Goal: Transaction & Acquisition: Purchase product/service

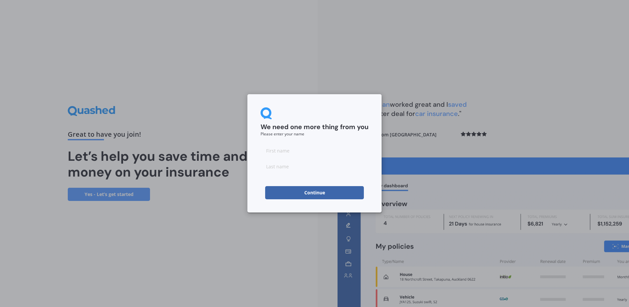
click at [271, 152] on input at bounding box center [315, 150] width 108 height 13
type input "[PERSON_NAME]"
click at [323, 193] on button "Continue" at bounding box center [314, 192] width 99 height 13
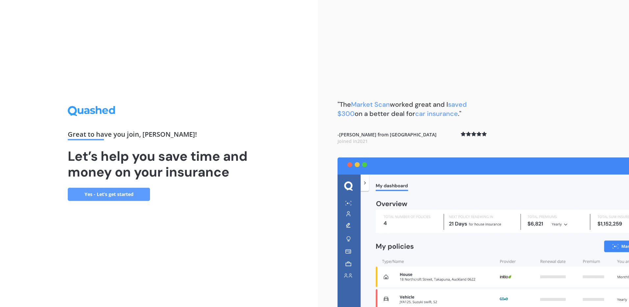
click at [131, 194] on link "Yes - Let’s get started" at bounding box center [109, 194] width 82 height 13
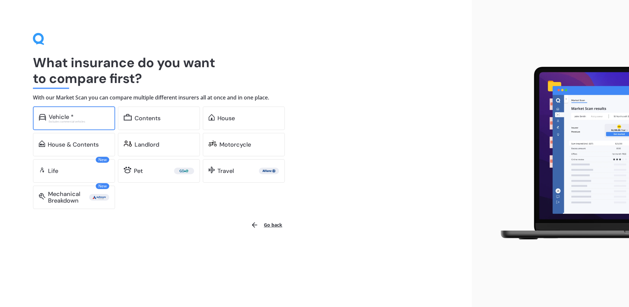
click at [78, 118] on div "Vehicle *" at bounding box center [79, 117] width 61 height 7
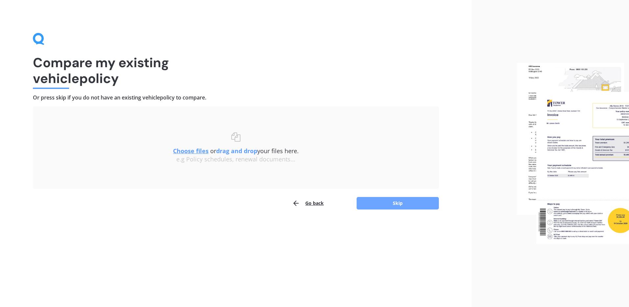
click at [401, 202] on button "Skip" at bounding box center [398, 203] width 82 height 13
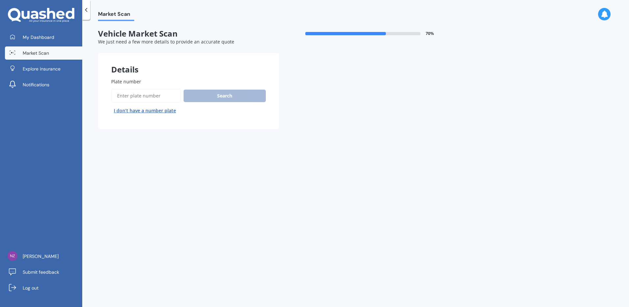
click at [118, 93] on input "Plate number" at bounding box center [146, 96] width 70 height 14
type input "QCH489"
click at [229, 95] on button "Search" at bounding box center [225, 96] width 82 height 13
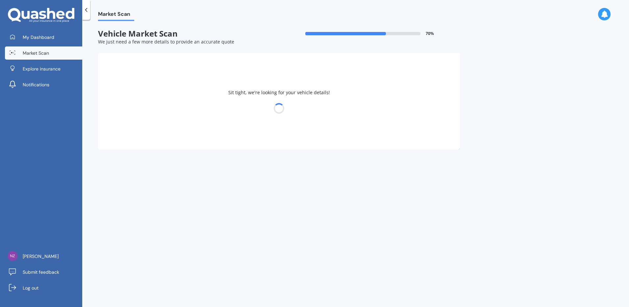
select select "HONDA"
select select "VEZEL"
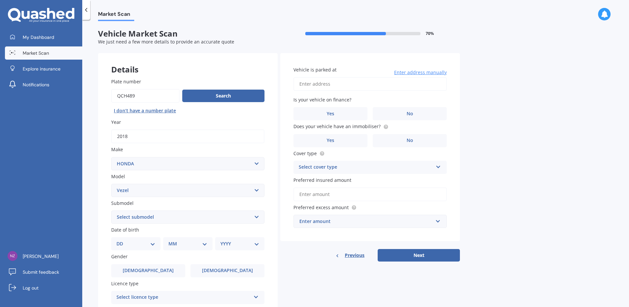
click at [127, 242] on select "DD 01 02 03 04 05 06 07 08 09 10 11 12 13 14 15 16 17 18 19 20 21 22 23 24 25 2…" at bounding box center [136, 243] width 39 height 7
select select "23"
click at [122, 240] on select "DD 01 02 03 04 05 06 07 08 09 10 11 12 13 14 15 16 17 18 19 20 21 22 23 24 25 2…" at bounding box center [136, 243] width 39 height 7
click at [206, 241] on select "MM 01 02 03 04 05 06 07 08 09 10 11 12" at bounding box center [189, 243] width 36 height 7
select select "07"
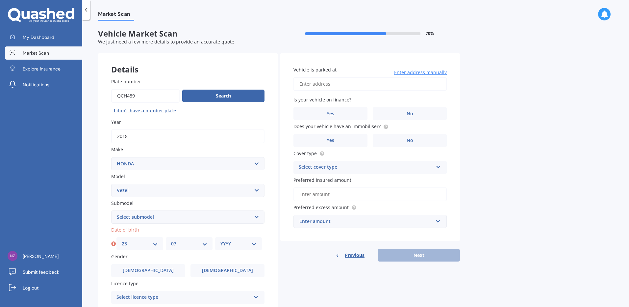
click at [171, 240] on select "MM 01 02 03 04 05 06 07 08 09 10 11 12" at bounding box center [189, 243] width 36 height 7
click at [254, 243] on select "YYYY 2025 2024 2023 2022 2021 2020 2019 2018 2017 2016 2015 2014 2013 2012 2011…" at bounding box center [239, 243] width 36 height 7
select select "1939"
click at [221, 240] on select "YYYY 2025 2024 2023 2022 2021 2020 2019 2018 2017 2016 2015 2014 2013 2012 2011…" at bounding box center [239, 243] width 36 height 7
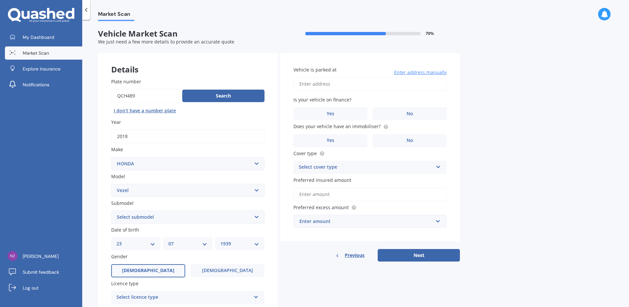
click at [147, 273] on span "[DEMOGRAPHIC_DATA]" at bounding box center [148, 271] width 52 height 6
click at [0, 0] on input "[DEMOGRAPHIC_DATA]" at bounding box center [0, 0] width 0 height 0
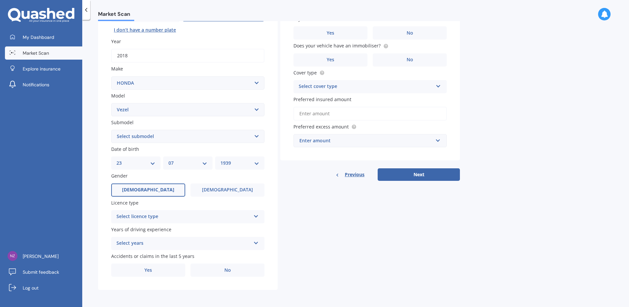
click at [256, 213] on icon at bounding box center [257, 215] width 6 height 5
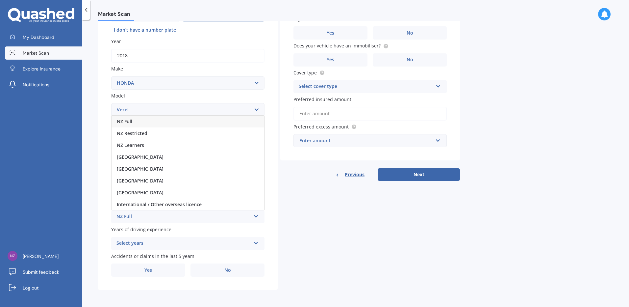
click at [242, 120] on div "NZ Full" at bounding box center [188, 122] width 153 height 12
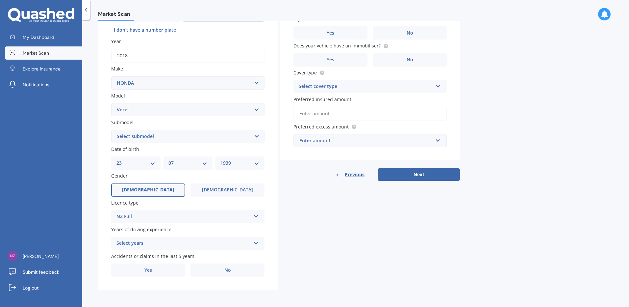
click at [257, 242] on icon at bounding box center [257, 241] width 6 height 5
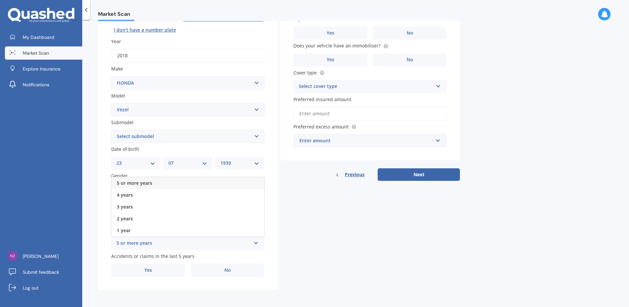
click at [156, 242] on div "5 or more years" at bounding box center [184, 243] width 134 height 8
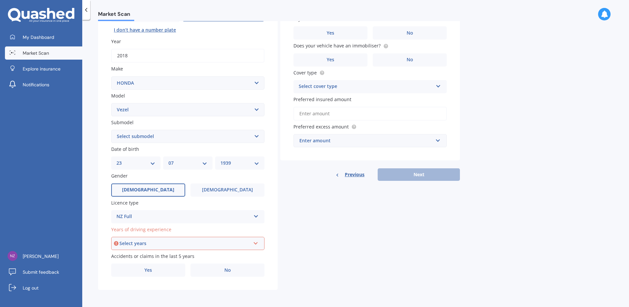
click at [156, 242] on div "Select years" at bounding box center [185, 243] width 131 height 7
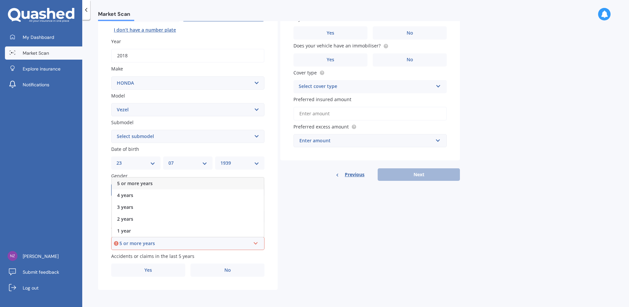
click at [156, 242] on div "5 or more years" at bounding box center [185, 243] width 131 height 7
click at [120, 240] on div "5 or more years" at bounding box center [185, 243] width 131 height 7
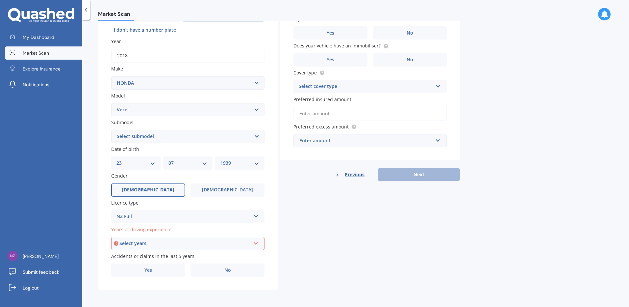
click at [257, 241] on icon at bounding box center [256, 242] width 6 height 5
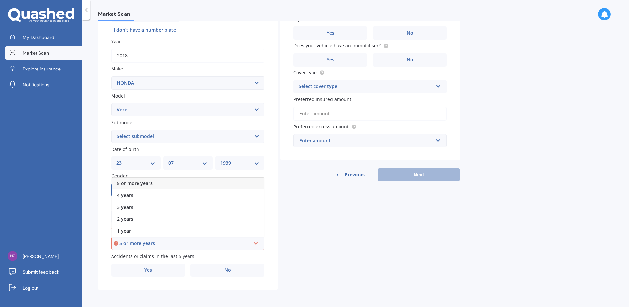
click at [141, 241] on div "5 or more years" at bounding box center [185, 243] width 131 height 7
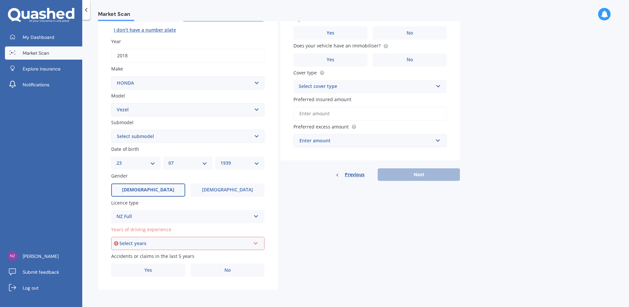
click at [150, 239] on div "Select years 5 or more years 4 years 3 years 2 years 1 year" at bounding box center [187, 243] width 153 height 13
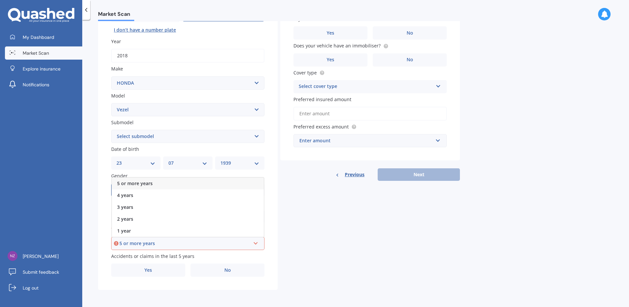
click at [150, 239] on div "5 or more years 5 or more years 4 years 3 years 2 years 1 year" at bounding box center [187, 243] width 153 height 13
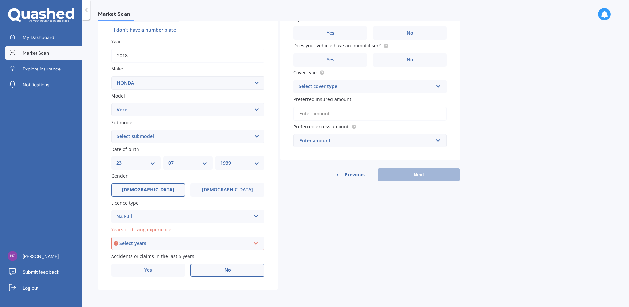
click at [237, 269] on label "No" at bounding box center [228, 269] width 74 height 13
click at [0, 0] on input "No" at bounding box center [0, 0] width 0 height 0
click at [256, 243] on icon at bounding box center [256, 242] width 6 height 5
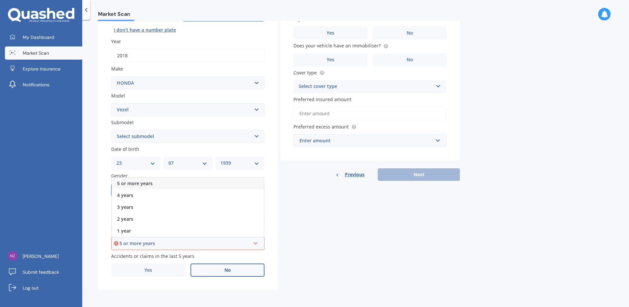
click at [143, 181] on span "5 or more years" at bounding box center [135, 183] width 36 height 6
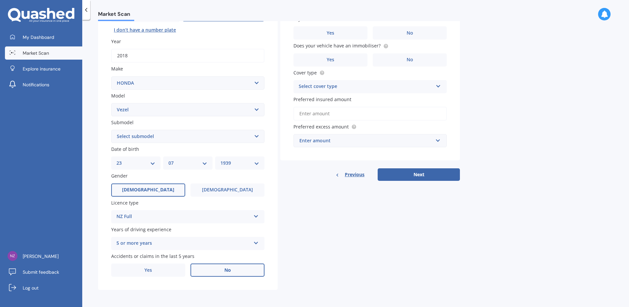
click at [245, 269] on label "No" at bounding box center [228, 269] width 74 height 13
click at [0, 0] on input "No" at bounding box center [0, 0] width 0 height 0
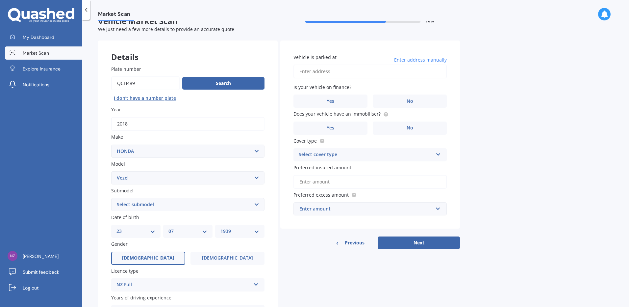
scroll to position [0, 0]
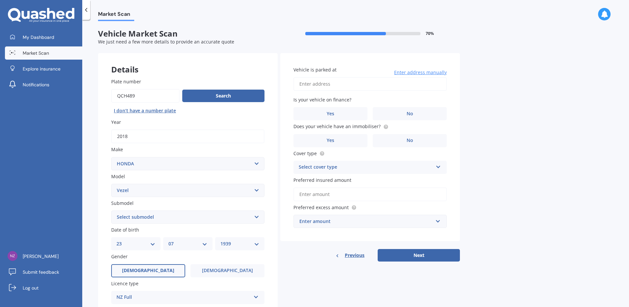
click at [300, 84] on input "Vehicle is parked at" at bounding box center [370, 84] width 153 height 14
type input "Villa [STREET_ADDRESS]"
type input "$20,000"
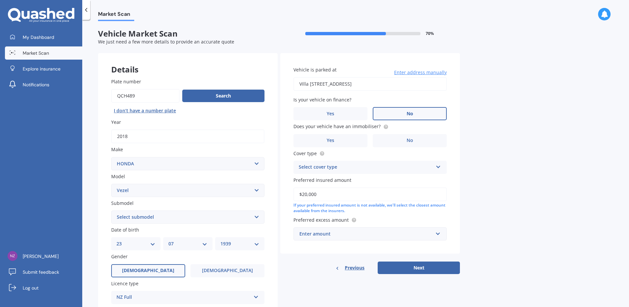
click at [406, 109] on label "No" at bounding box center [410, 113] width 74 height 13
click at [0, 0] on input "No" at bounding box center [0, 0] width 0 height 0
click at [329, 141] on span "Yes" at bounding box center [331, 141] width 8 height 6
click at [0, 0] on input "Yes" at bounding box center [0, 0] width 0 height 0
click at [441, 165] on icon at bounding box center [439, 165] width 6 height 5
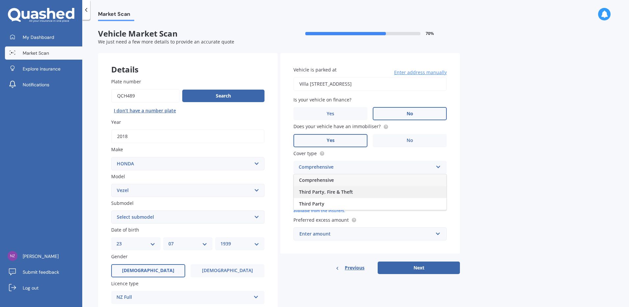
click at [358, 190] on div "Third Party, Fire & Theft" at bounding box center [370, 192] width 153 height 12
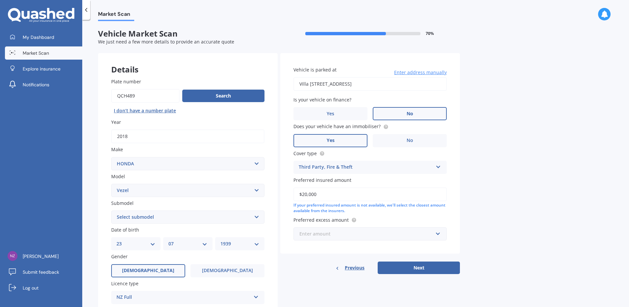
click at [439, 235] on input "text" at bounding box center [367, 233] width 147 height 13
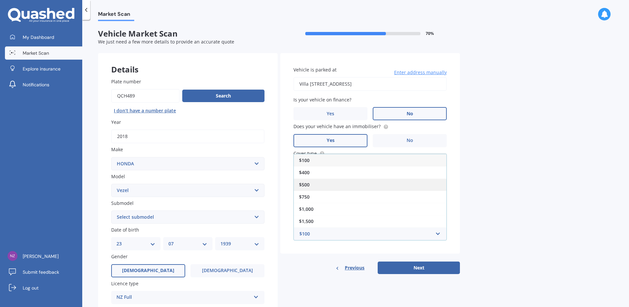
click at [309, 183] on span "$500" at bounding box center [304, 184] width 11 height 6
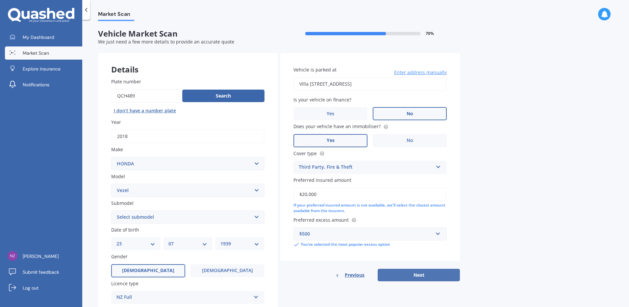
click at [434, 272] on button "Next" at bounding box center [419, 275] width 82 height 13
click at [434, 272] on div "Vehicle is parked at Villa [STREET_ADDRESS] Enter address manually Is your vehi…" at bounding box center [370, 167] width 180 height 228
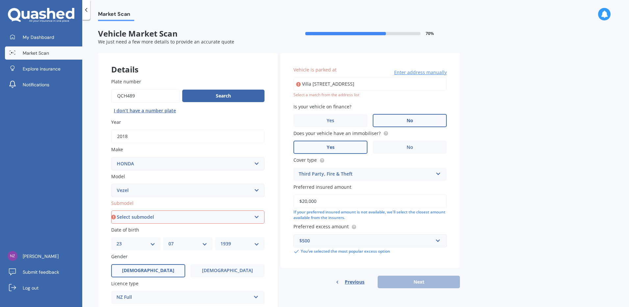
click at [257, 217] on select "Select submodel Hatchback Petrol Hybrid Hybrid 4WD" at bounding box center [187, 216] width 153 height 13
select select "HYBRID"
click at [111, 210] on select "Select submodel Hatchback Petrol Hybrid Hybrid 4WD" at bounding box center [187, 216] width 153 height 13
click at [443, 82] on input "Villa [STREET_ADDRESS]" at bounding box center [370, 84] width 153 height 14
click at [432, 283] on div "Previous Next" at bounding box center [370, 282] width 180 height 13
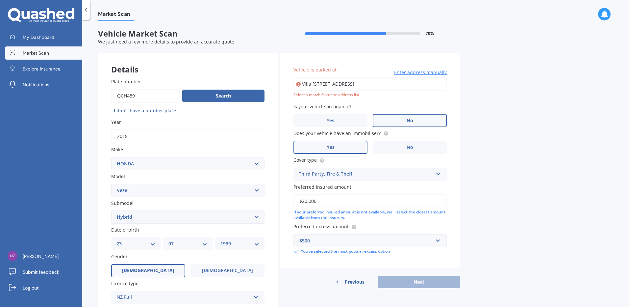
click at [439, 82] on input "Villa [STREET_ADDRESS]" at bounding box center [370, 84] width 153 height 14
click at [296, 82] on icon at bounding box center [298, 84] width 5 height 7
click at [300, 82] on icon at bounding box center [298, 84] width 5 height 7
click at [435, 69] on span "Enter address manually" at bounding box center [420, 72] width 53 height 7
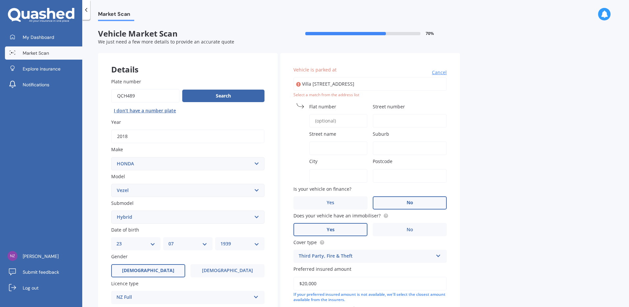
click at [316, 120] on input "Flat number" at bounding box center [338, 121] width 58 height 14
type input "V"
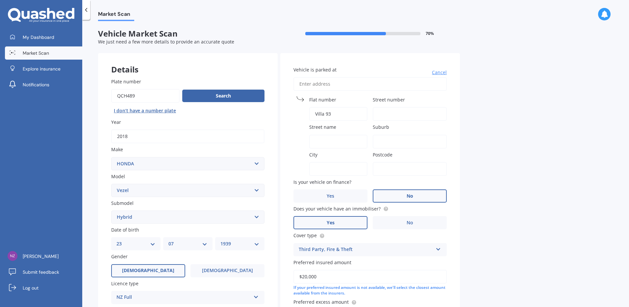
type input "Villa 93"
click at [384, 116] on input "Street number" at bounding box center [410, 114] width 74 height 14
type input "455"
click at [316, 140] on input "Street name" at bounding box center [338, 142] width 58 height 14
type input "[GEOGRAPHIC_DATA]"
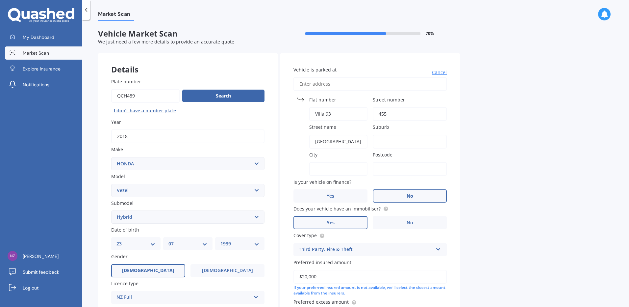
click at [382, 144] on input "Suburb" at bounding box center [410, 142] width 74 height 14
type input "Richmond 7020"
type input "Villa [STREET_ADDRESS]"
type input "Richmond 7020"
type input "7020"
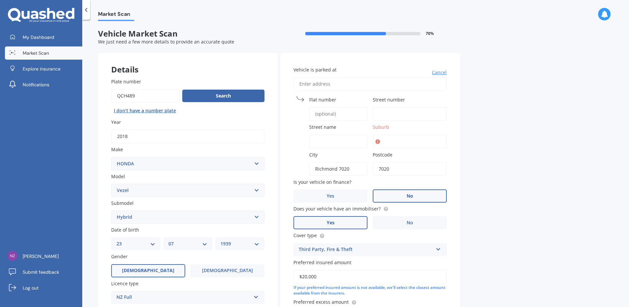
scroll to position [81, 0]
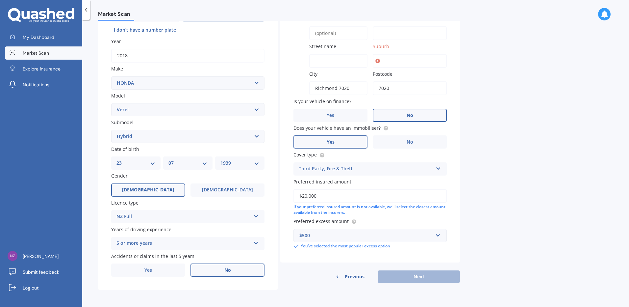
click at [418, 275] on div "Previous Next" at bounding box center [370, 276] width 180 height 13
click at [384, 60] on input "Suburb" at bounding box center [410, 61] width 74 height 14
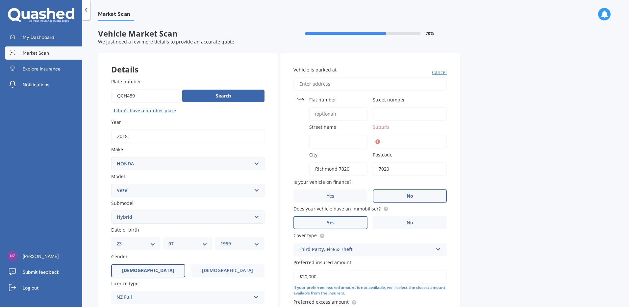
click at [520, 68] on div "Market Scan Vehicle Market Scan 70 % We just need a few more details to provide…" at bounding box center [355, 164] width 547 height 287
click at [312, 112] on input "Flat number" at bounding box center [338, 114] width 58 height 14
type input "Villa 93"
click at [382, 111] on input "Street number" at bounding box center [410, 114] width 74 height 14
type input "455"
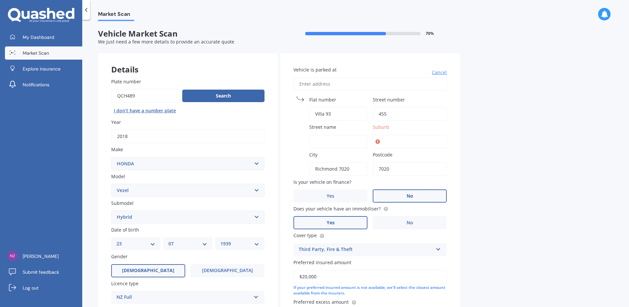
click at [313, 140] on input "Street name" at bounding box center [338, 142] width 58 height 14
type input "[GEOGRAPHIC_DATA]"
click at [381, 140] on input "Suburb" at bounding box center [410, 142] width 74 height 14
type input "[GEOGRAPHIC_DATA]"
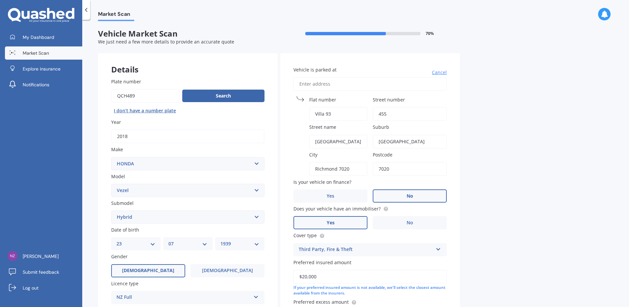
click at [544, 174] on div "Market Scan Vehicle Market Scan 70 % We just need a few more details to provide…" at bounding box center [355, 164] width 547 height 287
click at [353, 166] on input "Richmond 7020" at bounding box center [338, 169] width 58 height 14
type input "[GEOGRAPHIC_DATA]"
click at [541, 209] on div "Market Scan Vehicle Market Scan 70 % We just need a few more details to provide…" at bounding box center [355, 164] width 547 height 287
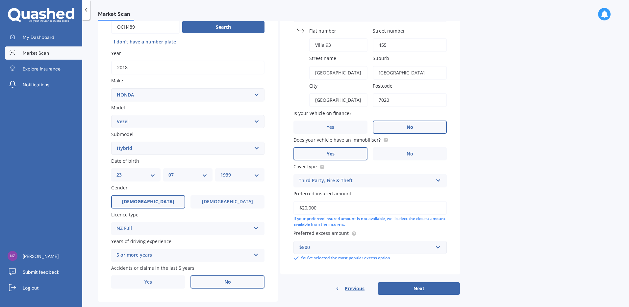
scroll to position [81, 0]
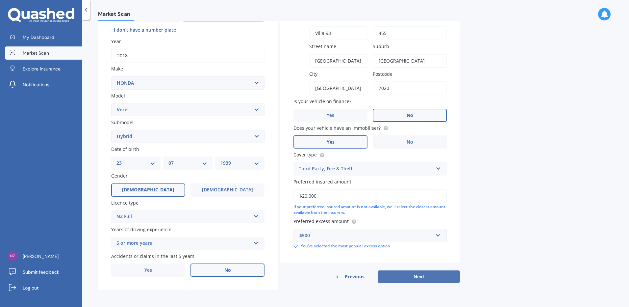
click at [428, 275] on button "Next" at bounding box center [419, 276] width 82 height 13
select select "23"
select select "07"
select select "1939"
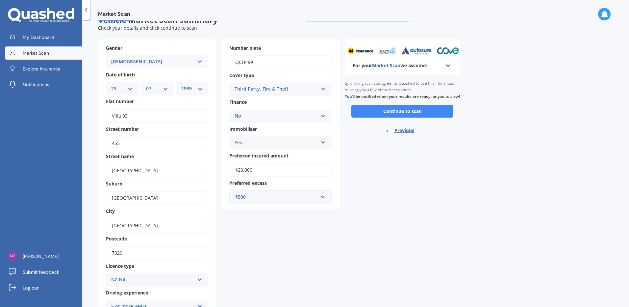
scroll to position [0, 0]
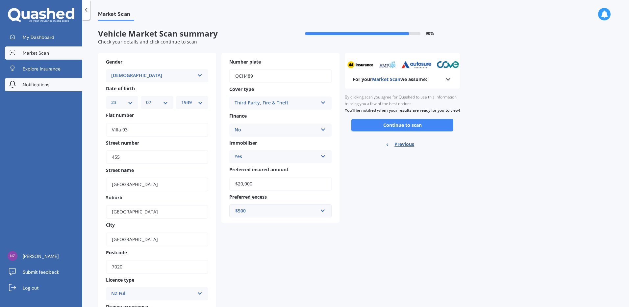
click at [42, 83] on span "Notifications" at bounding box center [36, 84] width 27 height 7
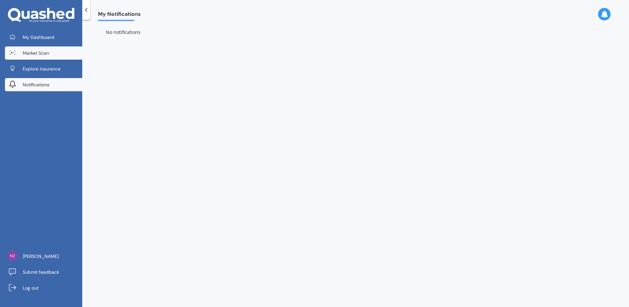
click at [48, 51] on span "Market Scan" at bounding box center [36, 53] width 26 height 7
